Goal: Task Accomplishment & Management: Manage account settings

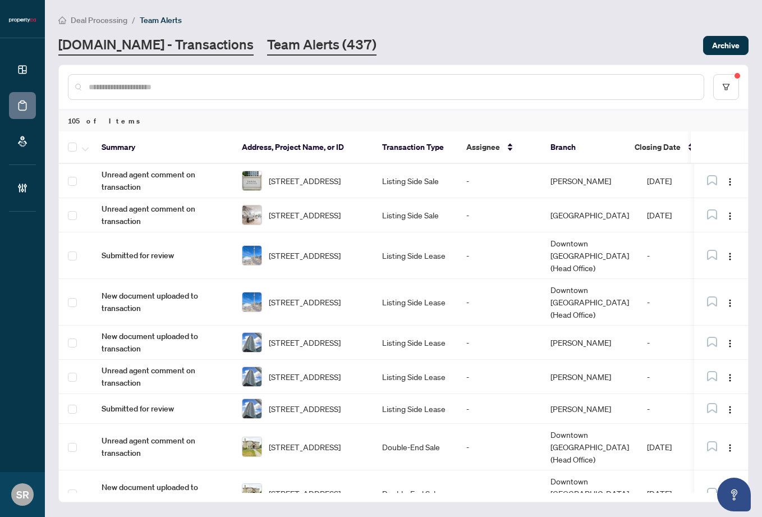
click at [143, 46] on link "[DOMAIN_NAME] - Transactions" at bounding box center [155, 45] width 195 height 20
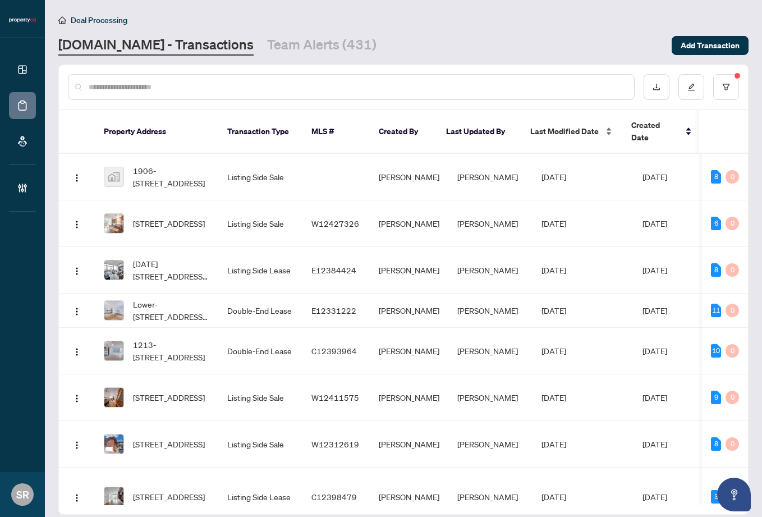
click at [608, 125] on div "Last Modified Date" at bounding box center [571, 131] width 83 height 12
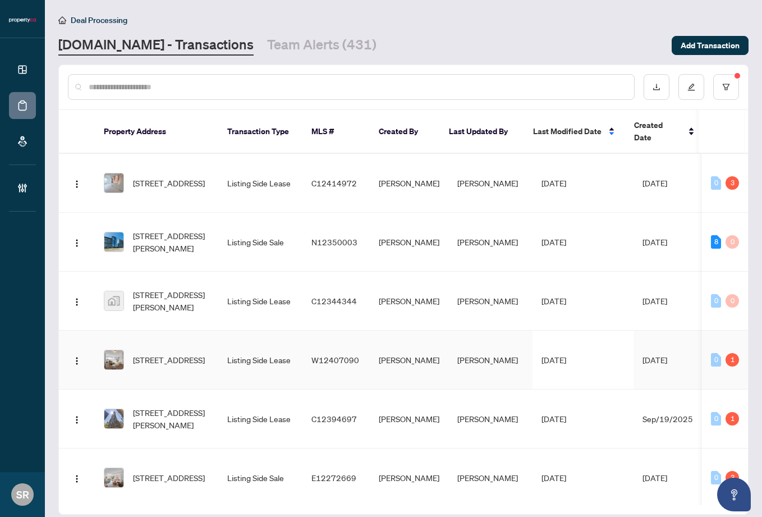
click at [207, 361] on td "[STREET_ADDRESS]" at bounding box center [156, 359] width 123 height 59
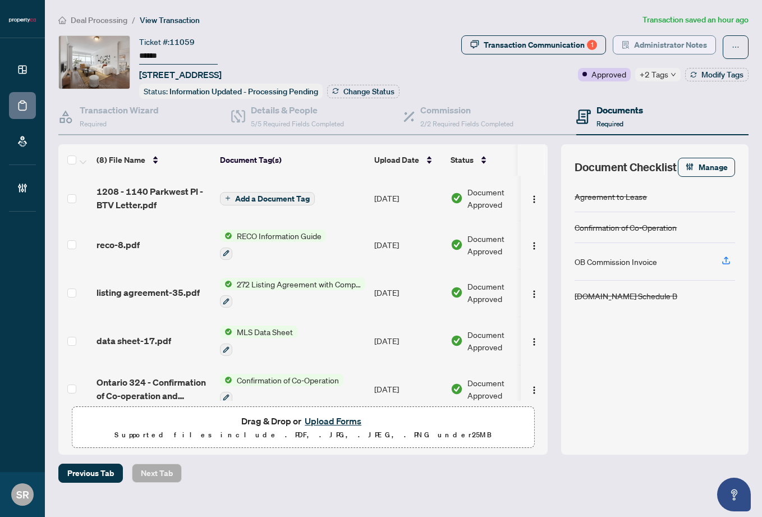
click at [644, 38] on span "Administrator Notes" at bounding box center [670, 45] width 73 height 18
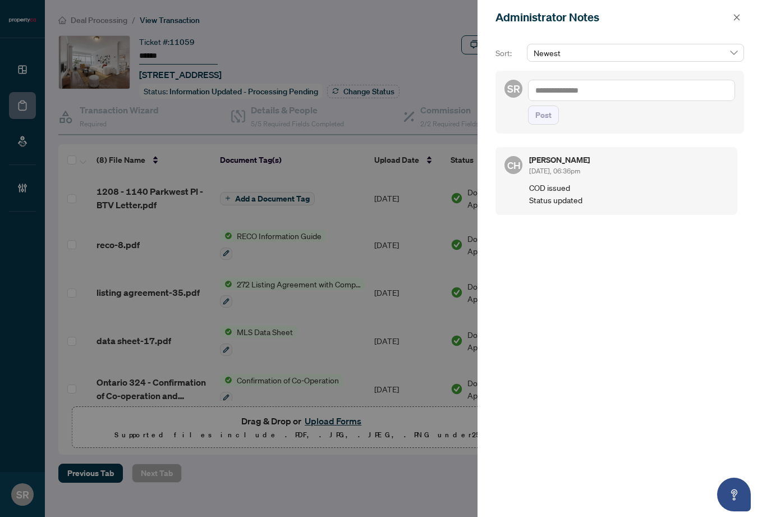
click at [734, 19] on icon "close" at bounding box center [737, 17] width 8 height 8
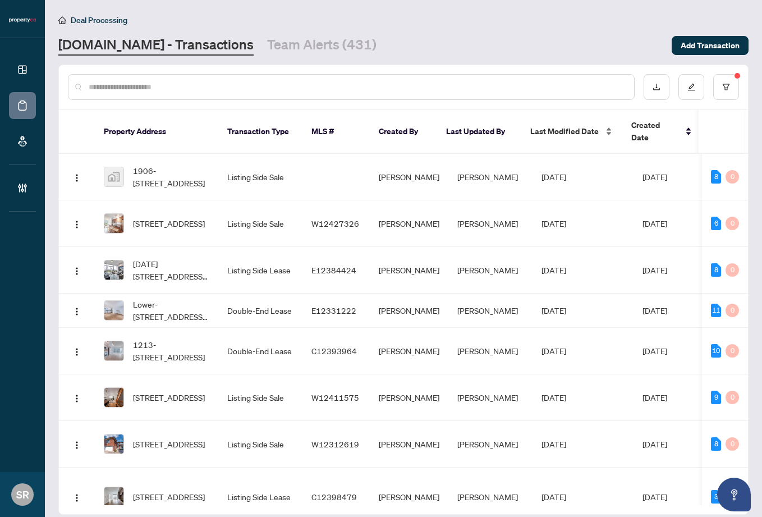
click at [607, 127] on div "Last Modified Date" at bounding box center [571, 131] width 83 height 12
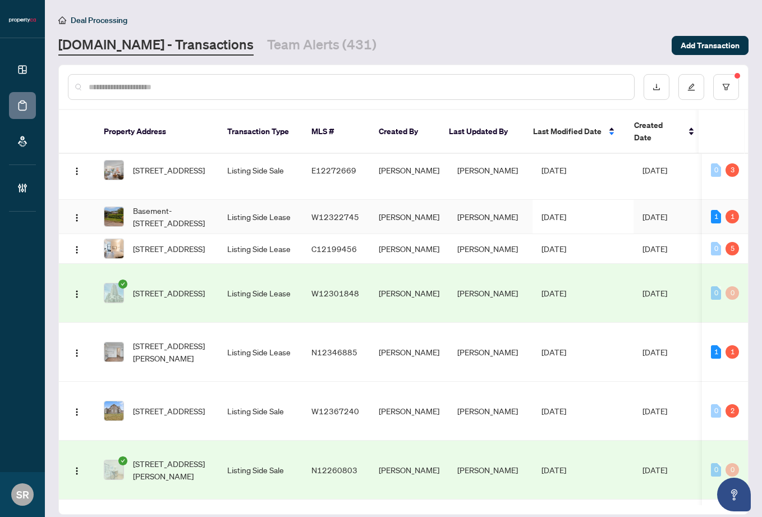
scroll to position [309, 0]
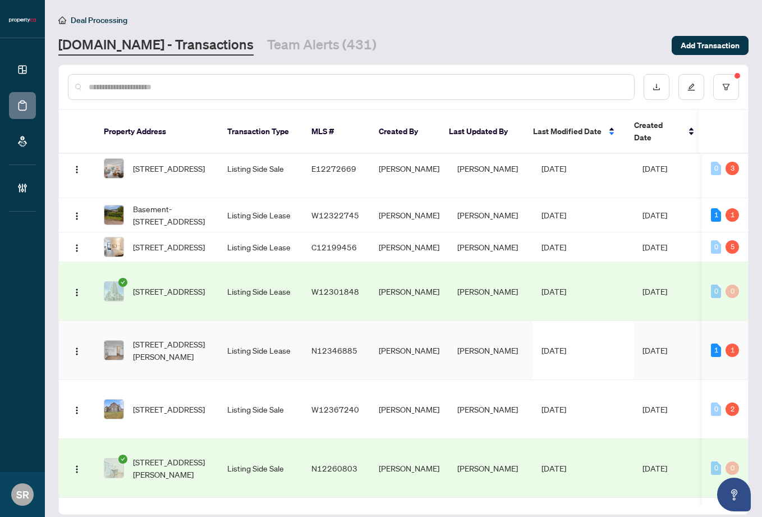
click at [532, 348] on td "[DATE]" at bounding box center [582, 350] width 101 height 59
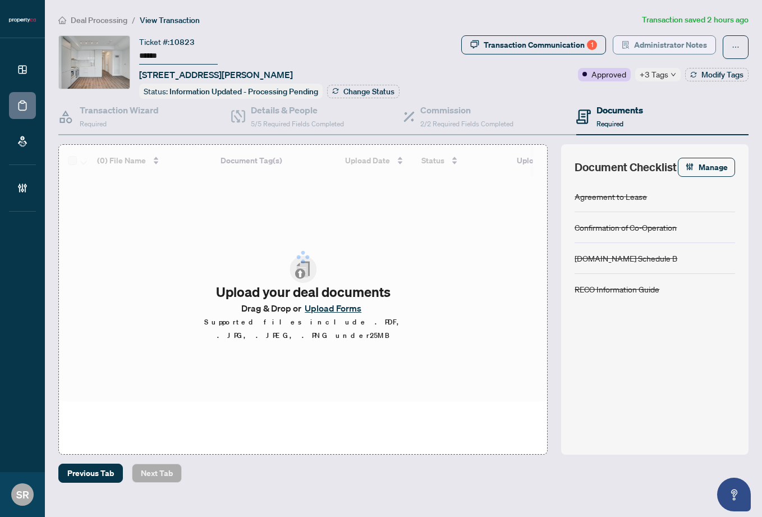
click at [674, 42] on span "Administrator Notes" at bounding box center [670, 45] width 73 height 18
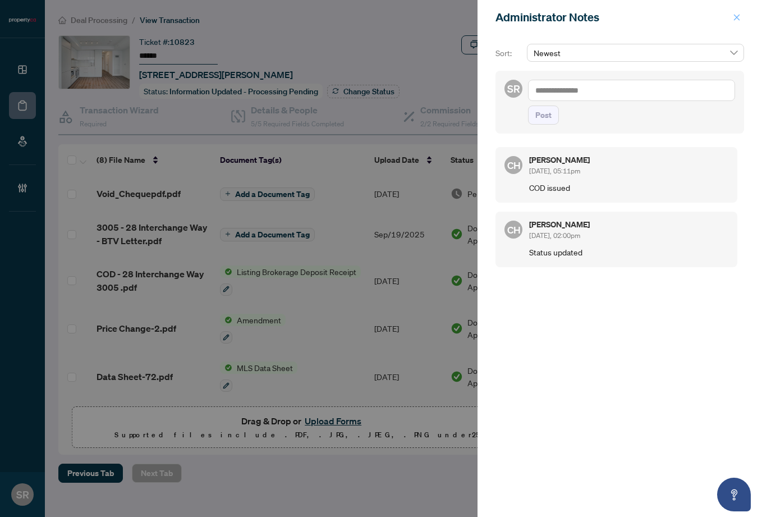
click at [734, 18] on icon "close" at bounding box center [737, 17] width 8 height 8
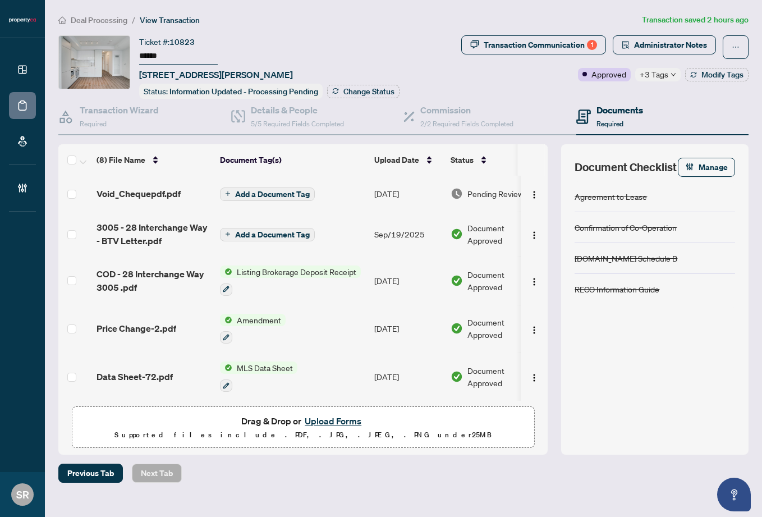
click at [395, 25] on ol "Deal Processing / View Transaction" at bounding box center [347, 19] width 579 height 13
